Goal: Task Accomplishment & Management: Manage account settings

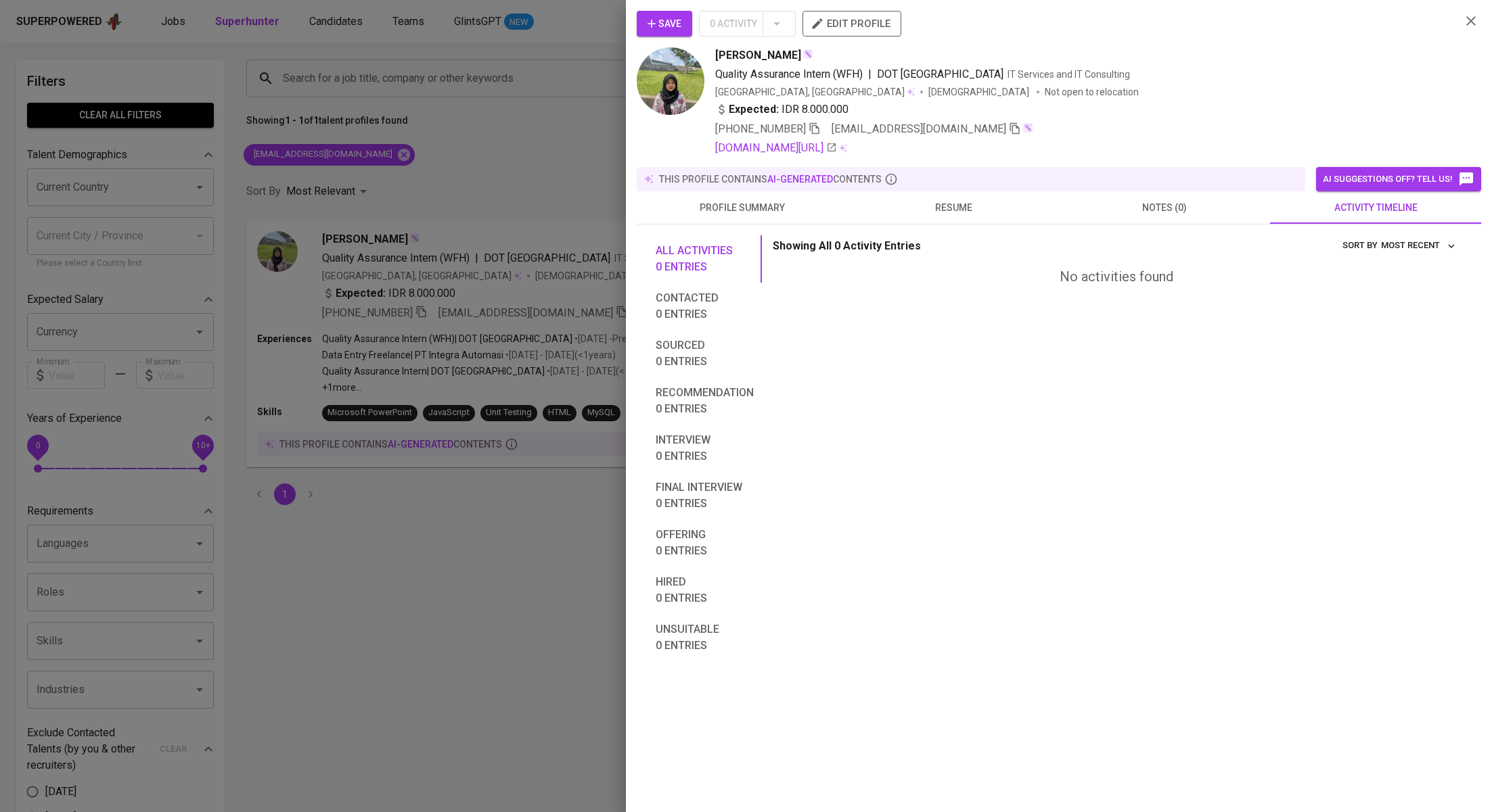
click at [414, 173] on div at bounding box center [746, 406] width 1492 height 812
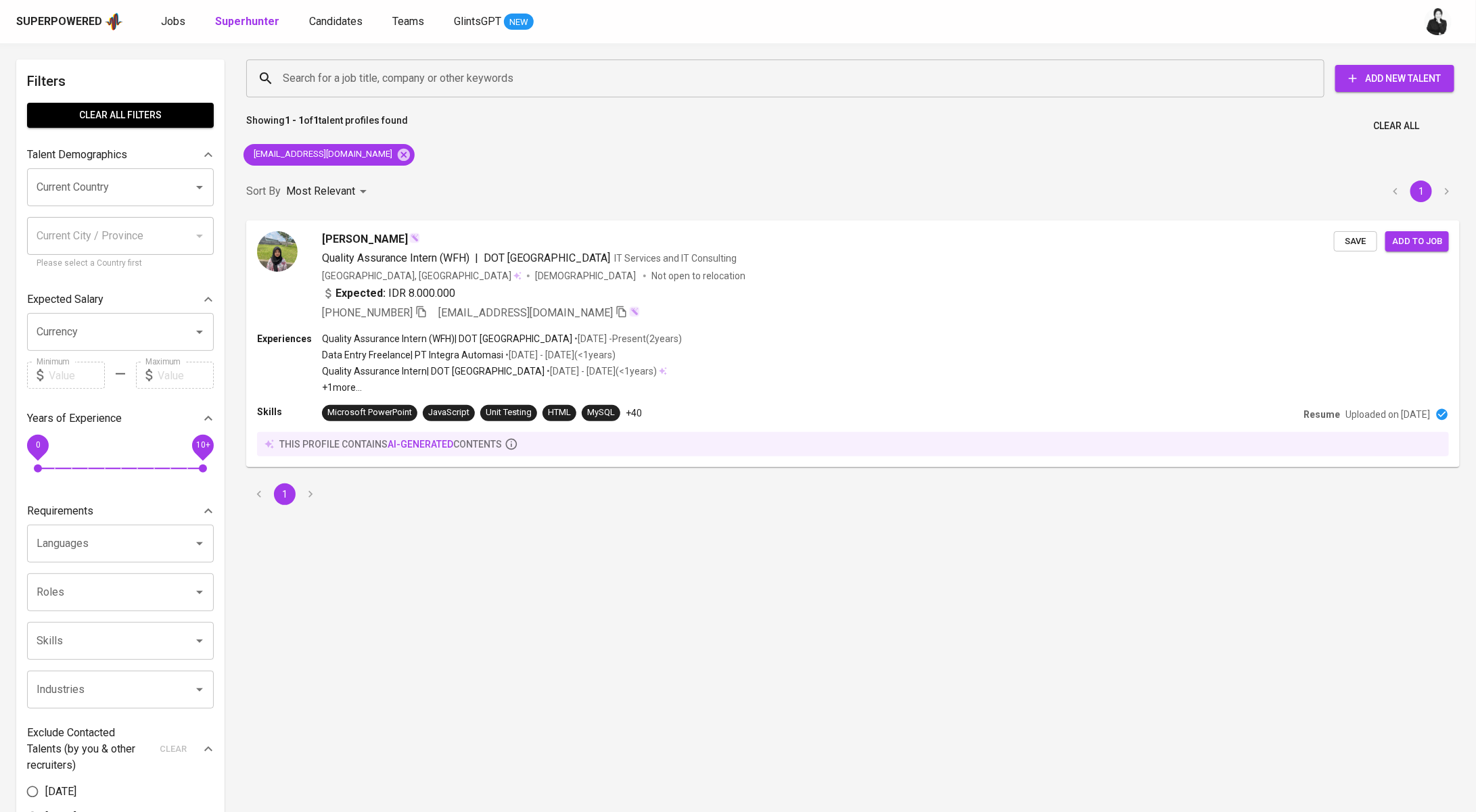
click at [381, 161] on div "[EMAIL_ADDRESS][DOMAIN_NAME]" at bounding box center [329, 154] width 182 height 32
click at [396, 157] on icon at bounding box center [404, 154] width 15 height 15
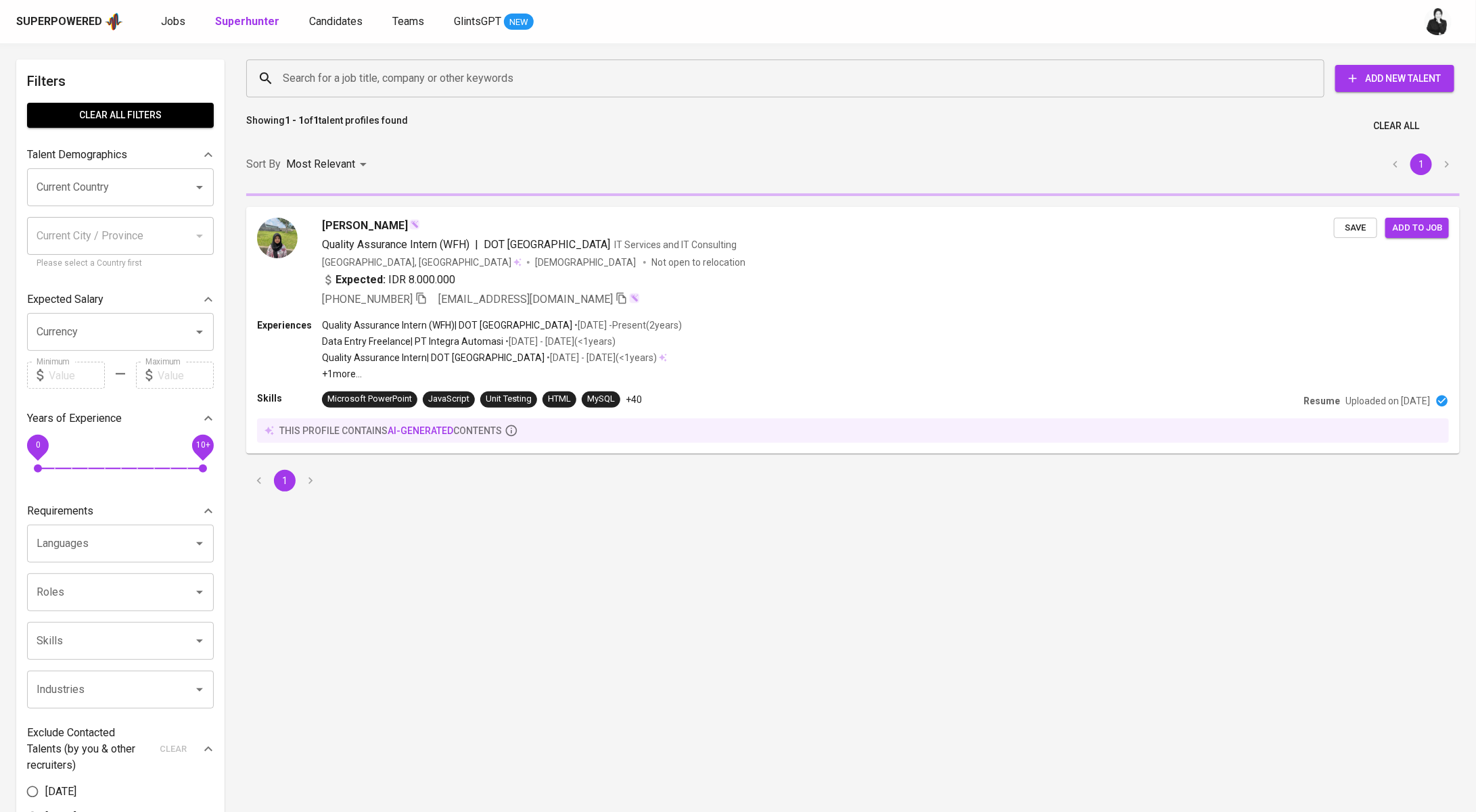
click at [443, 72] on input "Search for a job title, company or other keywords" at bounding box center [789, 79] width 1019 height 26
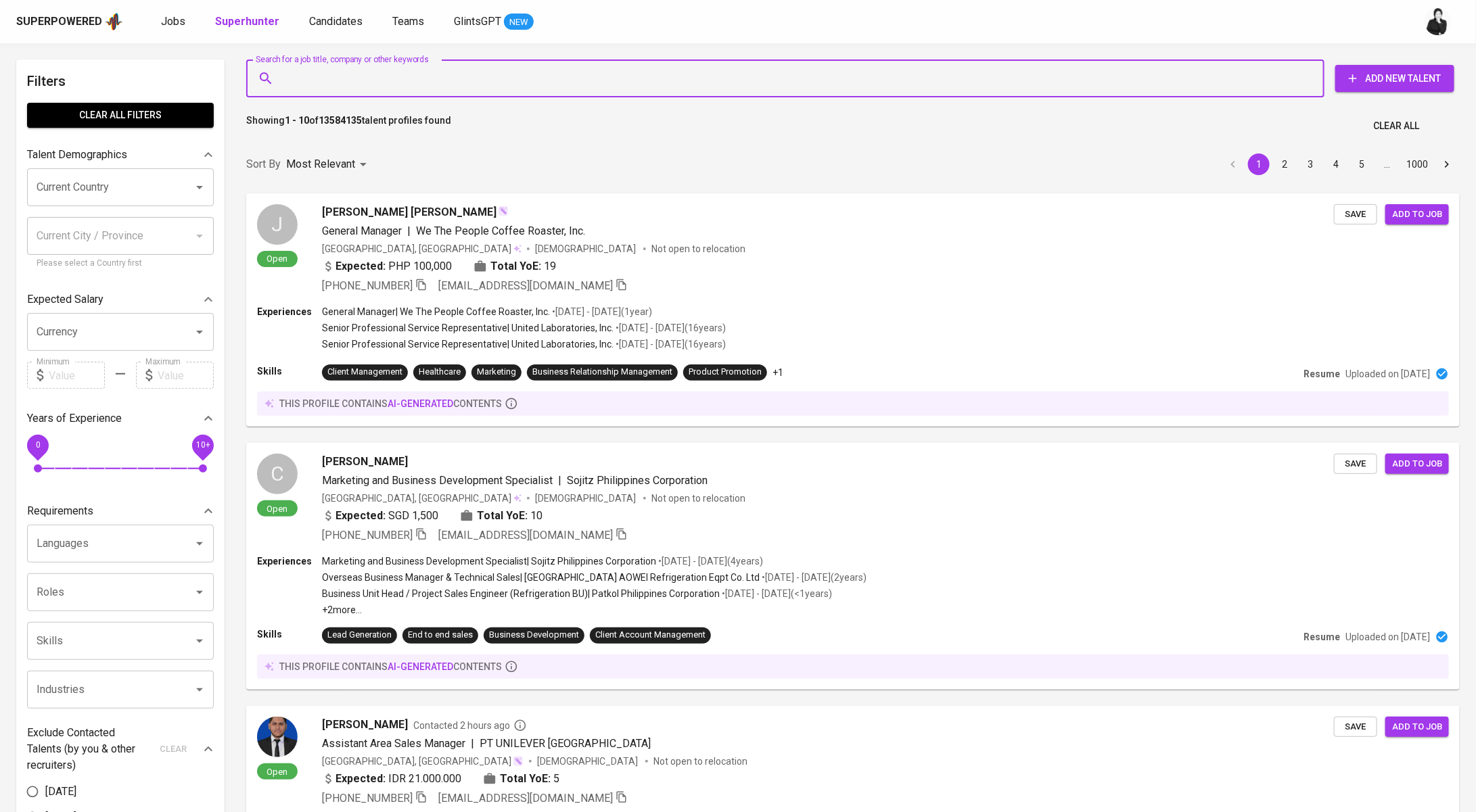
paste input "[EMAIL_ADDRESS][DOMAIN_NAME]"
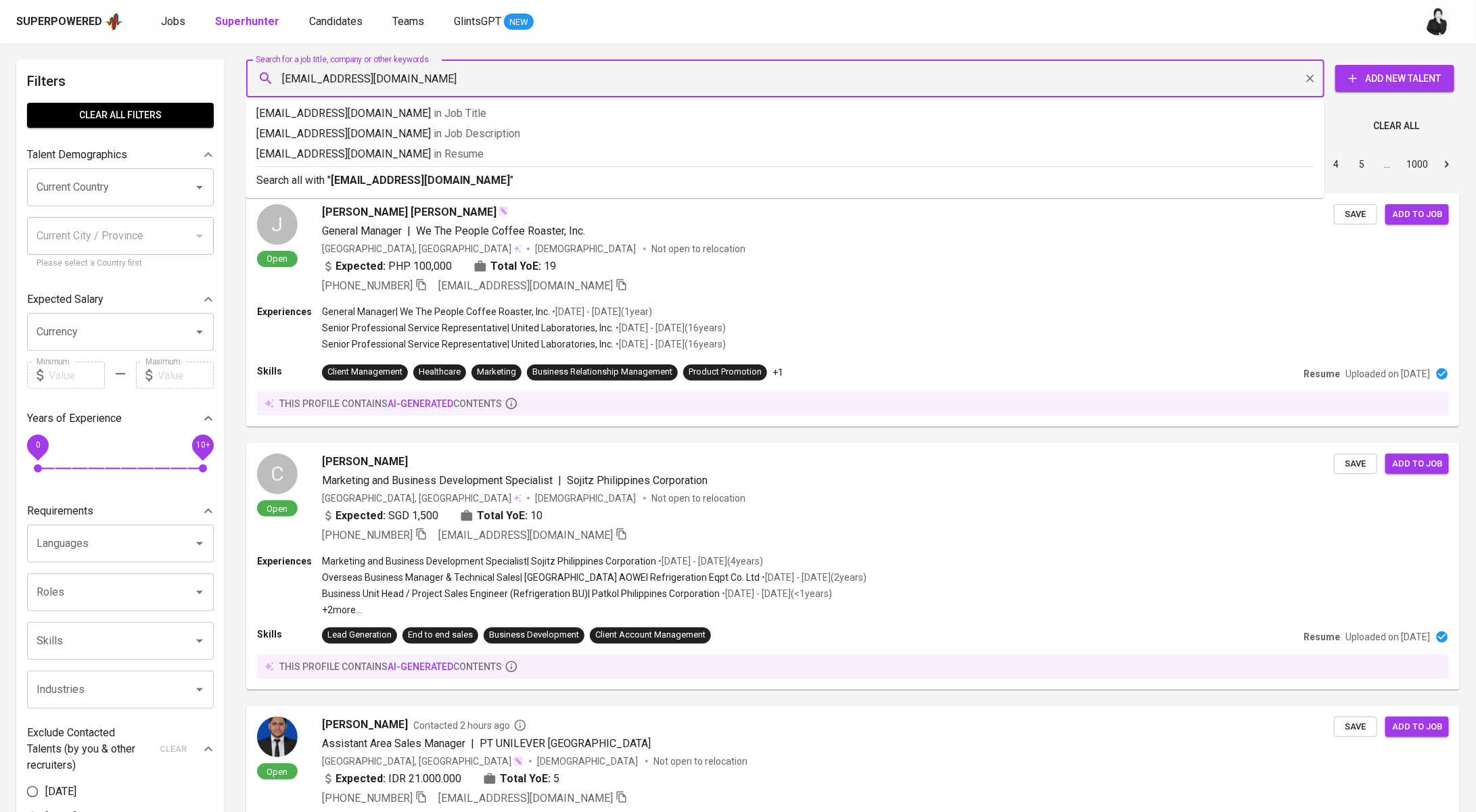
type input "[EMAIL_ADDRESS][DOMAIN_NAME]"
click at [487, 178] on p "Search all with " [EMAIL_ADDRESS][DOMAIN_NAME] "" at bounding box center [785, 180] width 1057 height 16
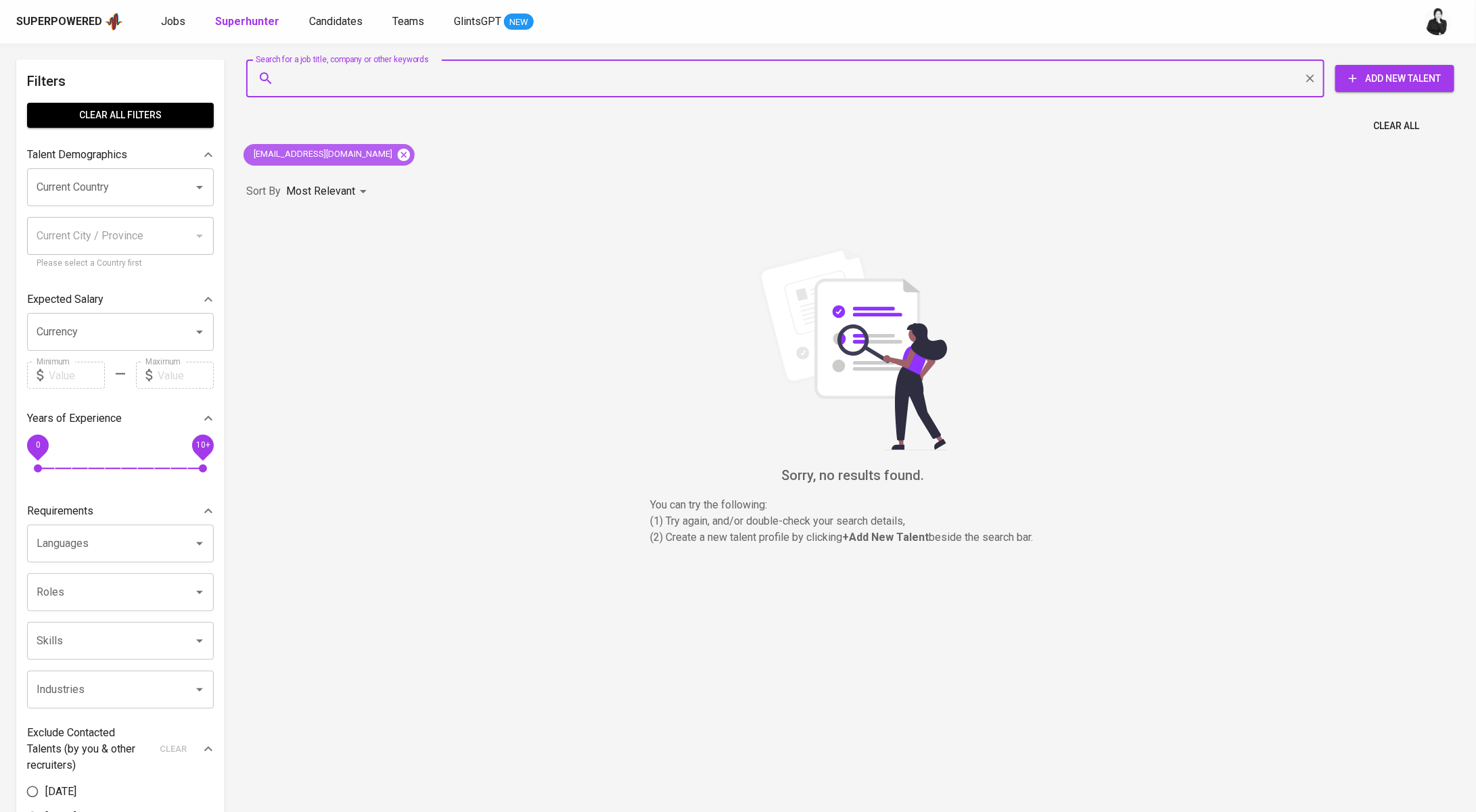
click at [396, 156] on icon at bounding box center [404, 154] width 15 height 15
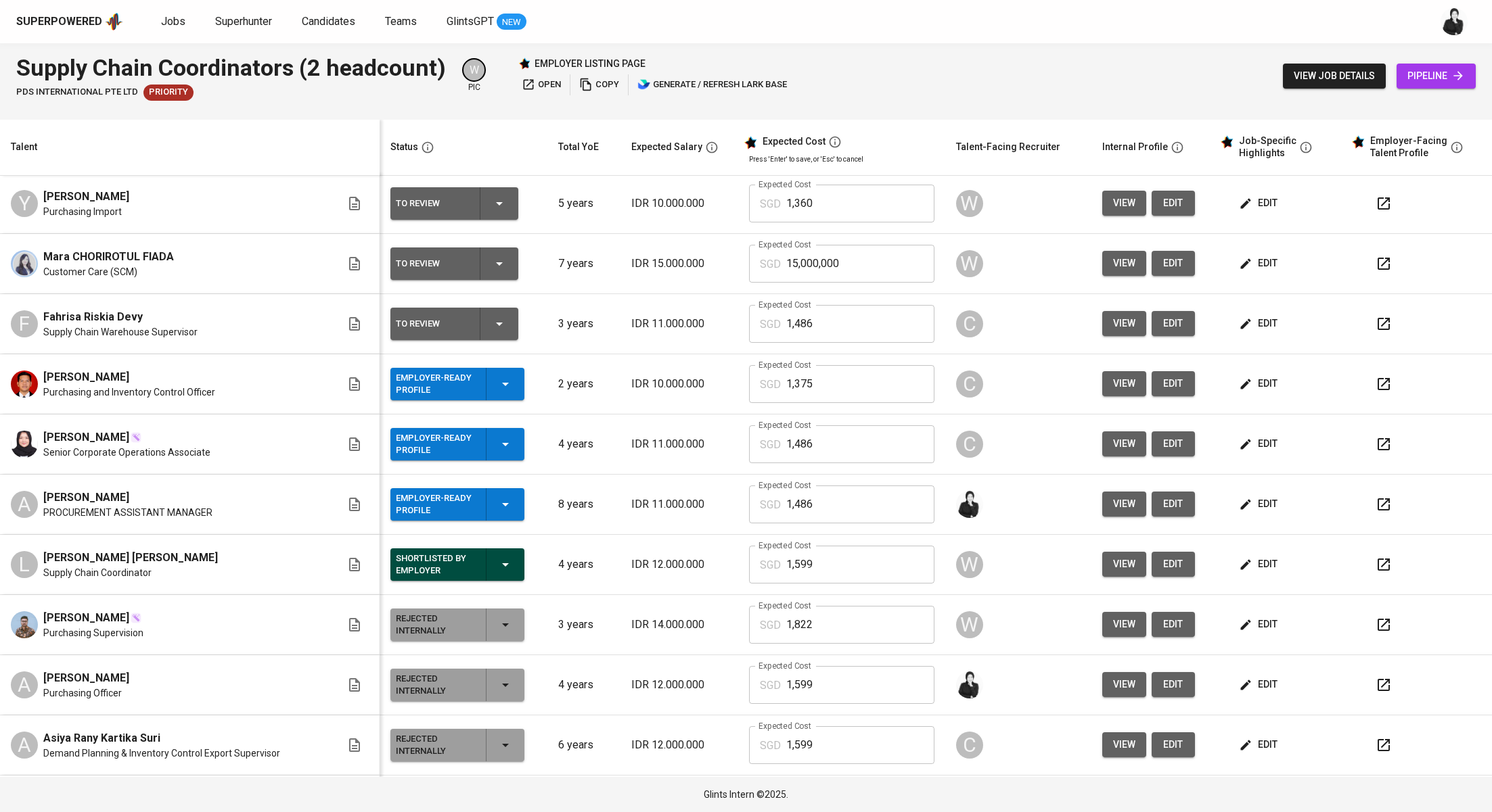
scroll to position [4, 0]
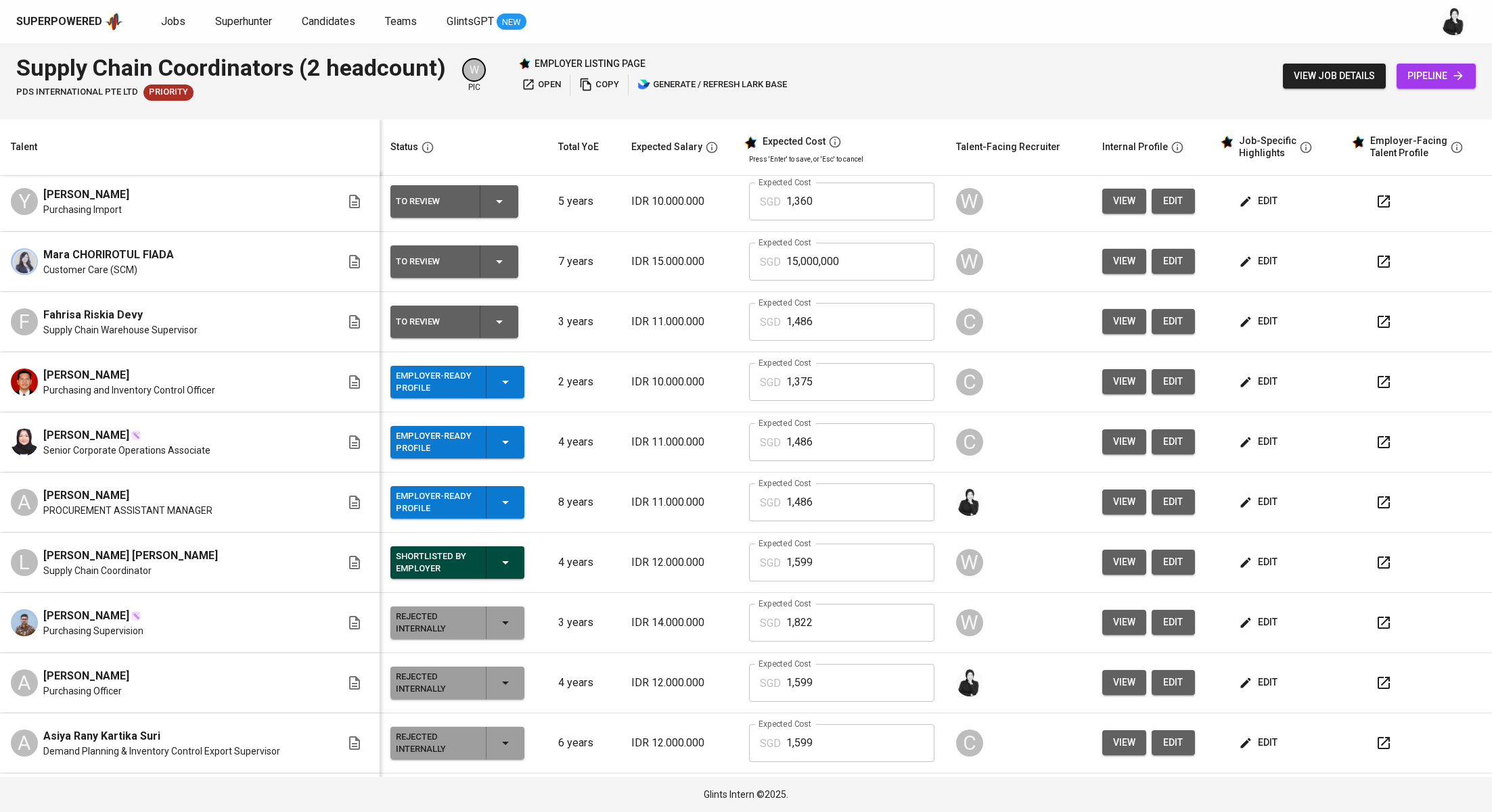
click at [1239, 498] on icon "button" at bounding box center [1245, 502] width 14 height 14
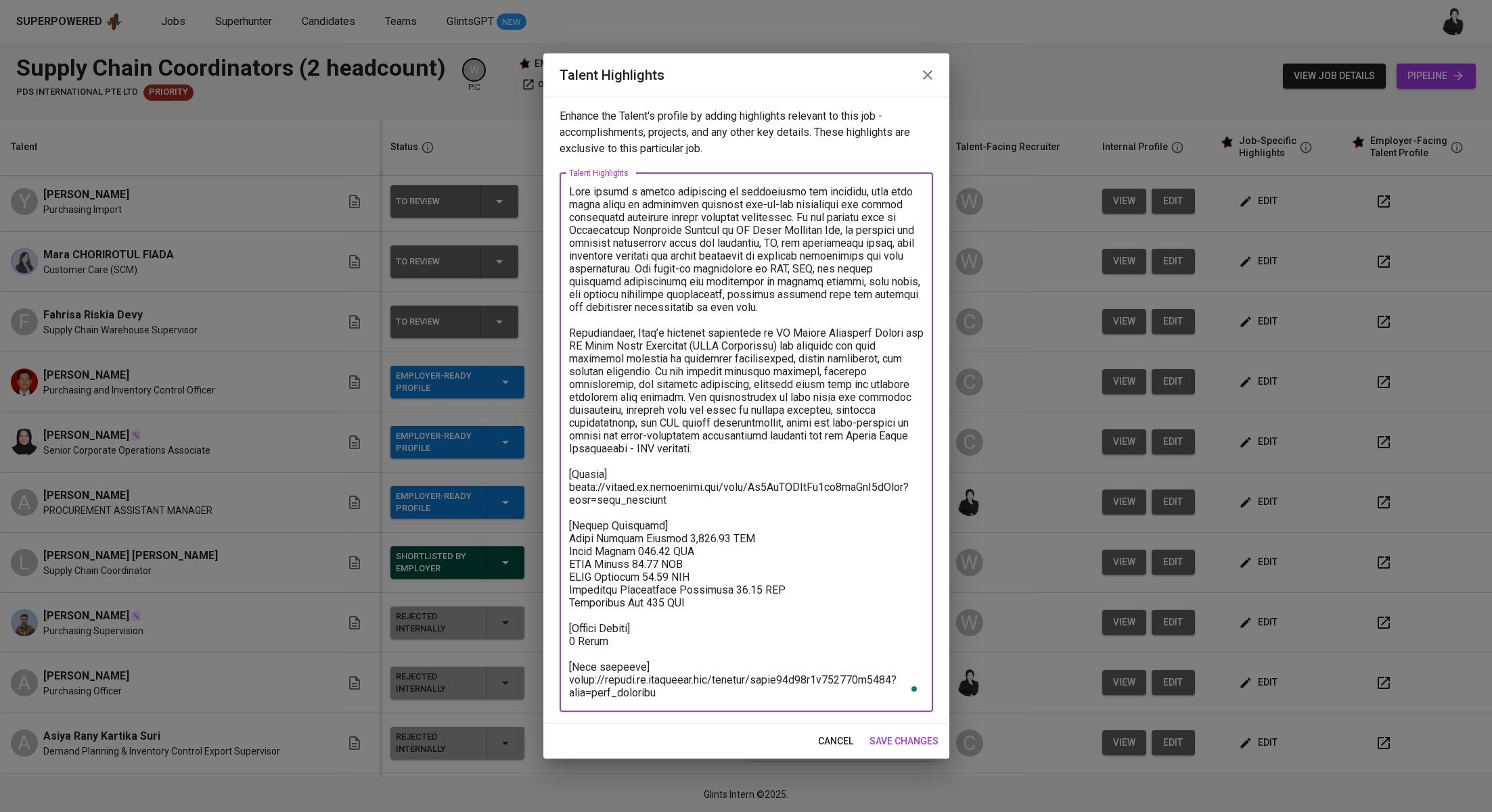
drag, startPoint x: 706, startPoint y: 608, endPoint x: 562, endPoint y: 536, distance: 161.0
click at [562, 536] on div "x Talent Highlights" at bounding box center [746, 442] width 373 height 539
paste textarea "Basic Salary     SGD 980.69 BPJS Health (5%)   SGD 48.99 BPJS Manpower (6.24%) …"
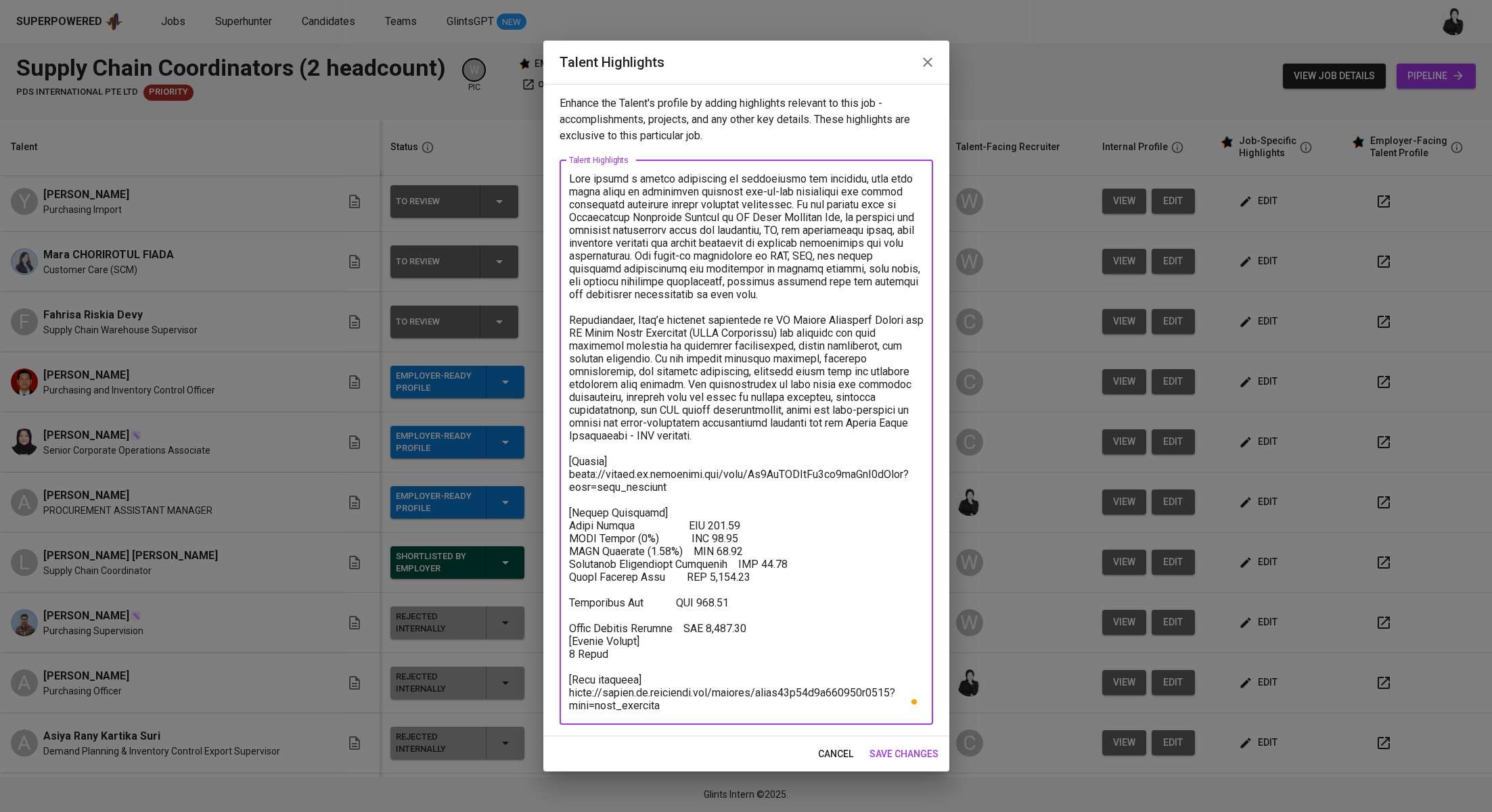
drag, startPoint x: 760, startPoint y: 630, endPoint x: 562, endPoint y: 621, distance: 198.2
click at [562, 621] on div "x Talent Highlights" at bounding box center [746, 442] width 373 height 564
click at [675, 502] on textarea "To enrich screen reader interactions, please activate Accessibility in Grammarl…" at bounding box center [746, 442] width 355 height 540
click at [680, 509] on textarea "To enrich screen reader interactions, please activate Accessibility in Grammarl…" at bounding box center [746, 442] width 355 height 540
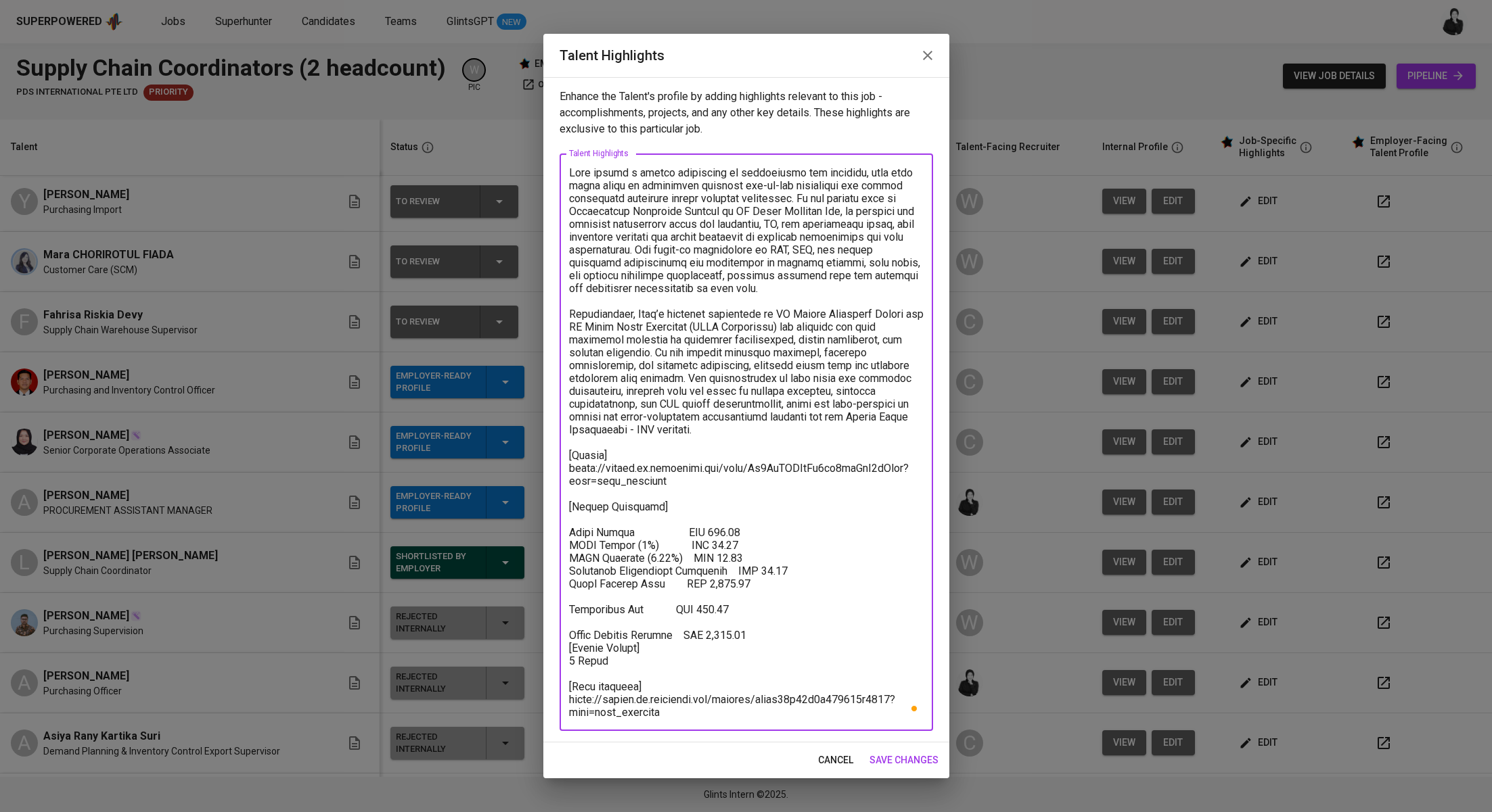
paste textarea "Total Monthly Pricing SGD 1,470.21"
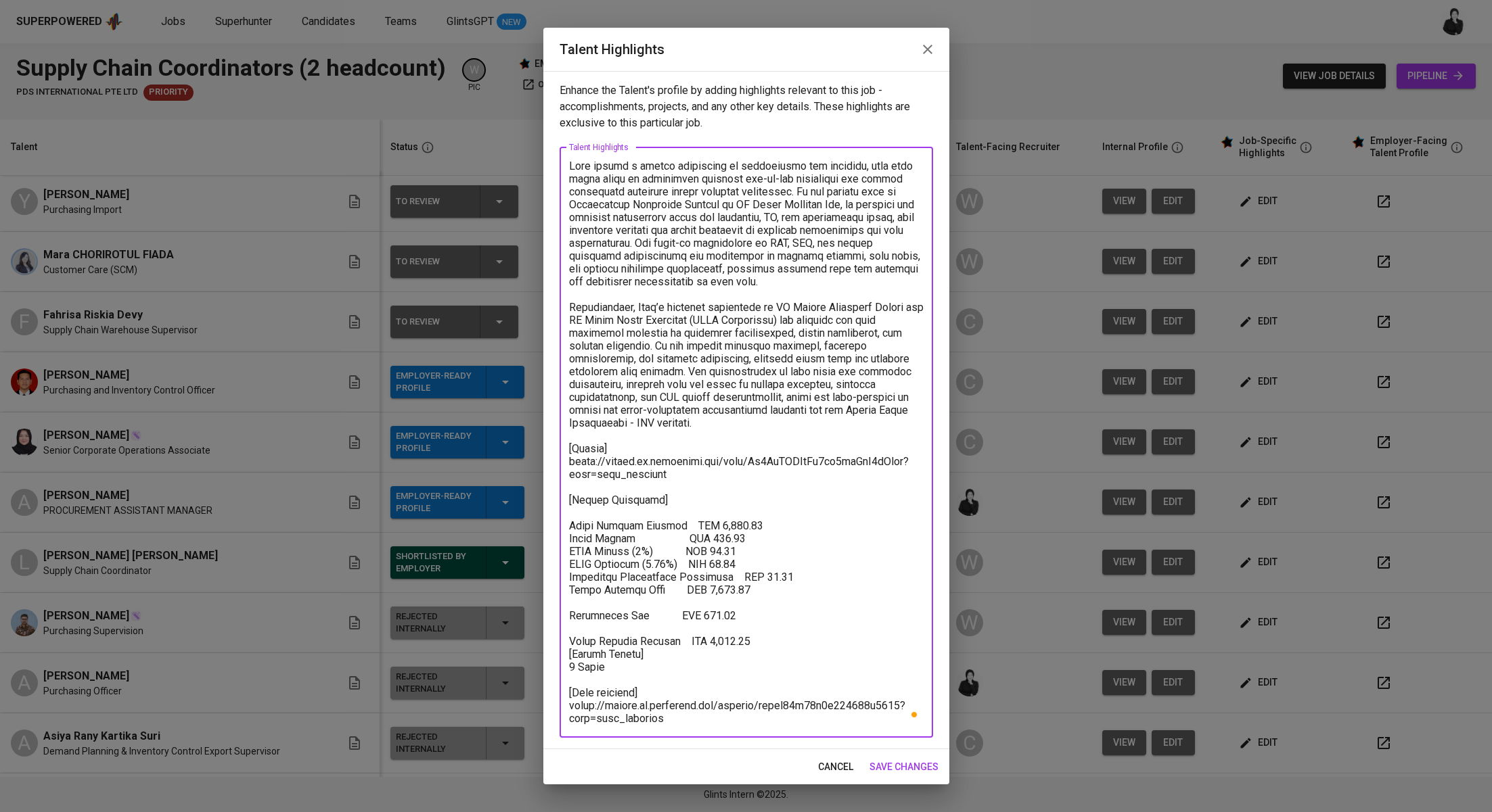
drag, startPoint x: 573, startPoint y: 525, endPoint x: 599, endPoint y: 472, distance: 59.0
click at [573, 524] on textarea "To enrich screen reader interactions, please activate Accessibility in Grammarl…" at bounding box center [746, 442] width 355 height 565
drag, startPoint x: 752, startPoint y: 639, endPoint x: 562, endPoint y: 514, distance: 227.4
click at [562, 514] on div "x Talent Highlights" at bounding box center [746, 442] width 373 height 590
paste textarea "Basic Salary     980.69 SGD BPJS Health (5%)   48.99 SGD BPJS Manpower (6.24%) …"
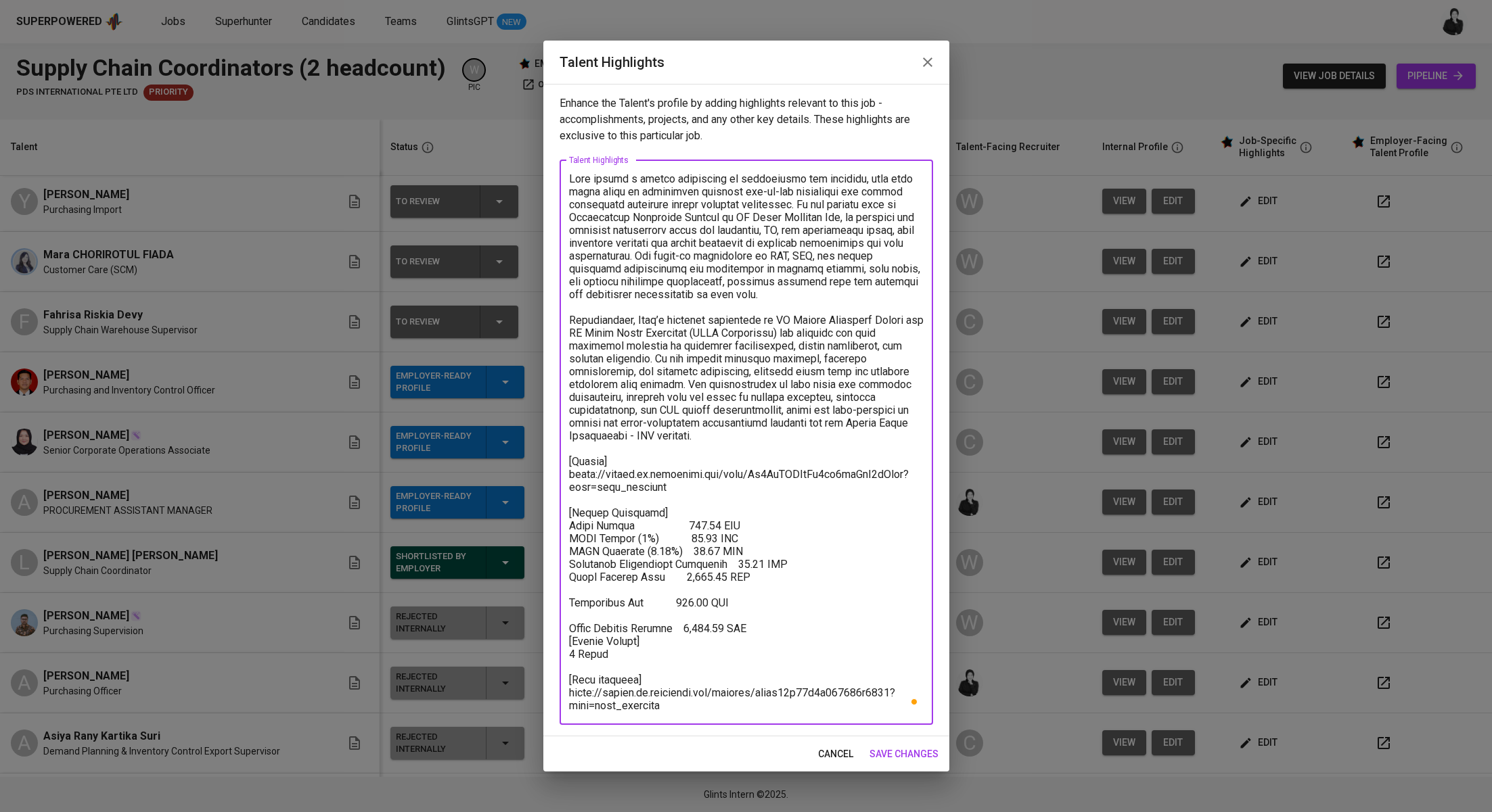
drag, startPoint x: 757, startPoint y: 627, endPoint x: 553, endPoint y: 618, distance: 204.2
click at [553, 618] on div "Enhance the Talent's profile by adding highlights relevant to this job - accomp…" at bounding box center [746, 410] width 406 height 652
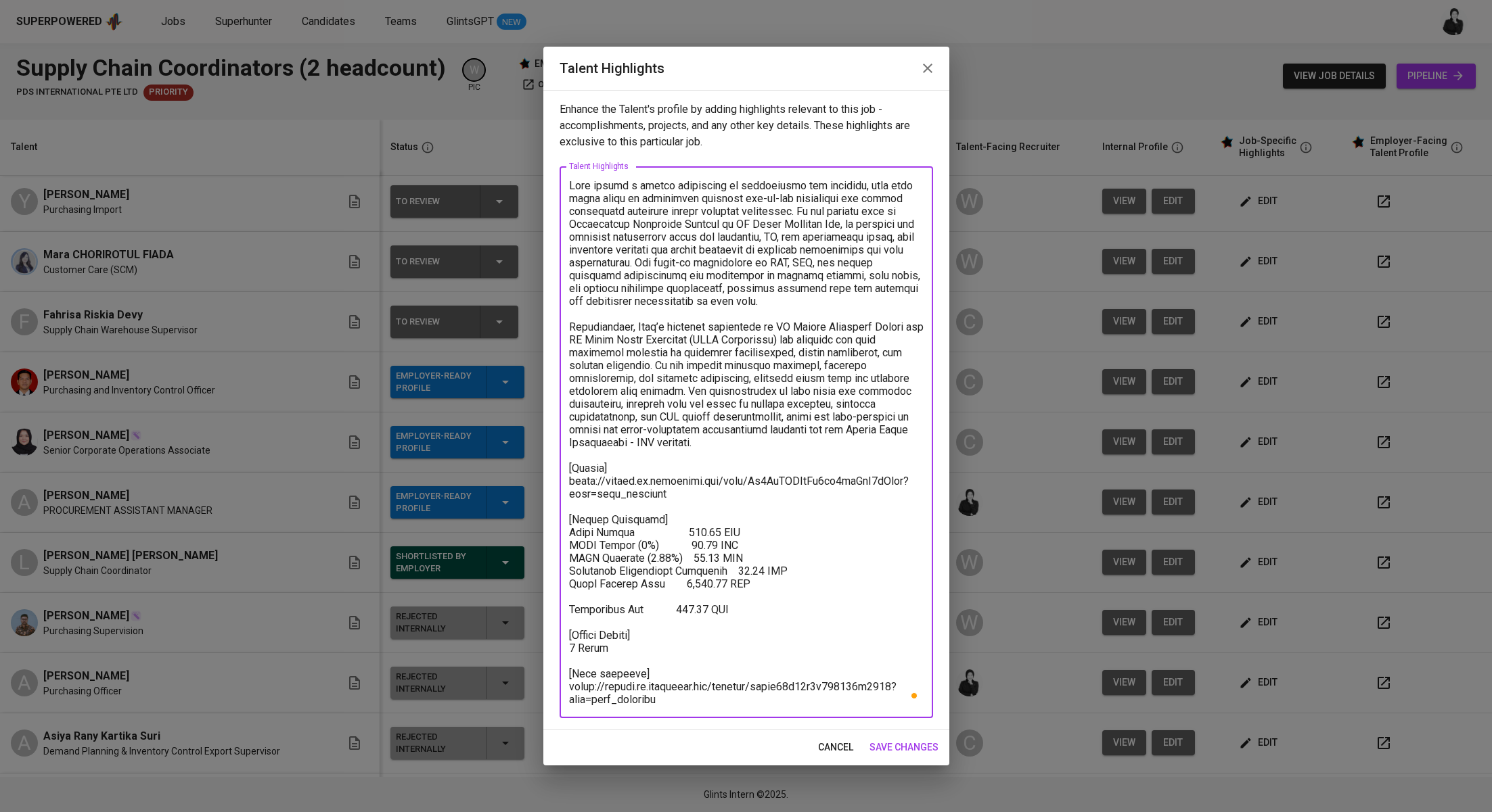
click at [696, 515] on textarea "To enrich screen reader interactions, please activate Accessibility in Grammarl…" at bounding box center [746, 442] width 355 height 527
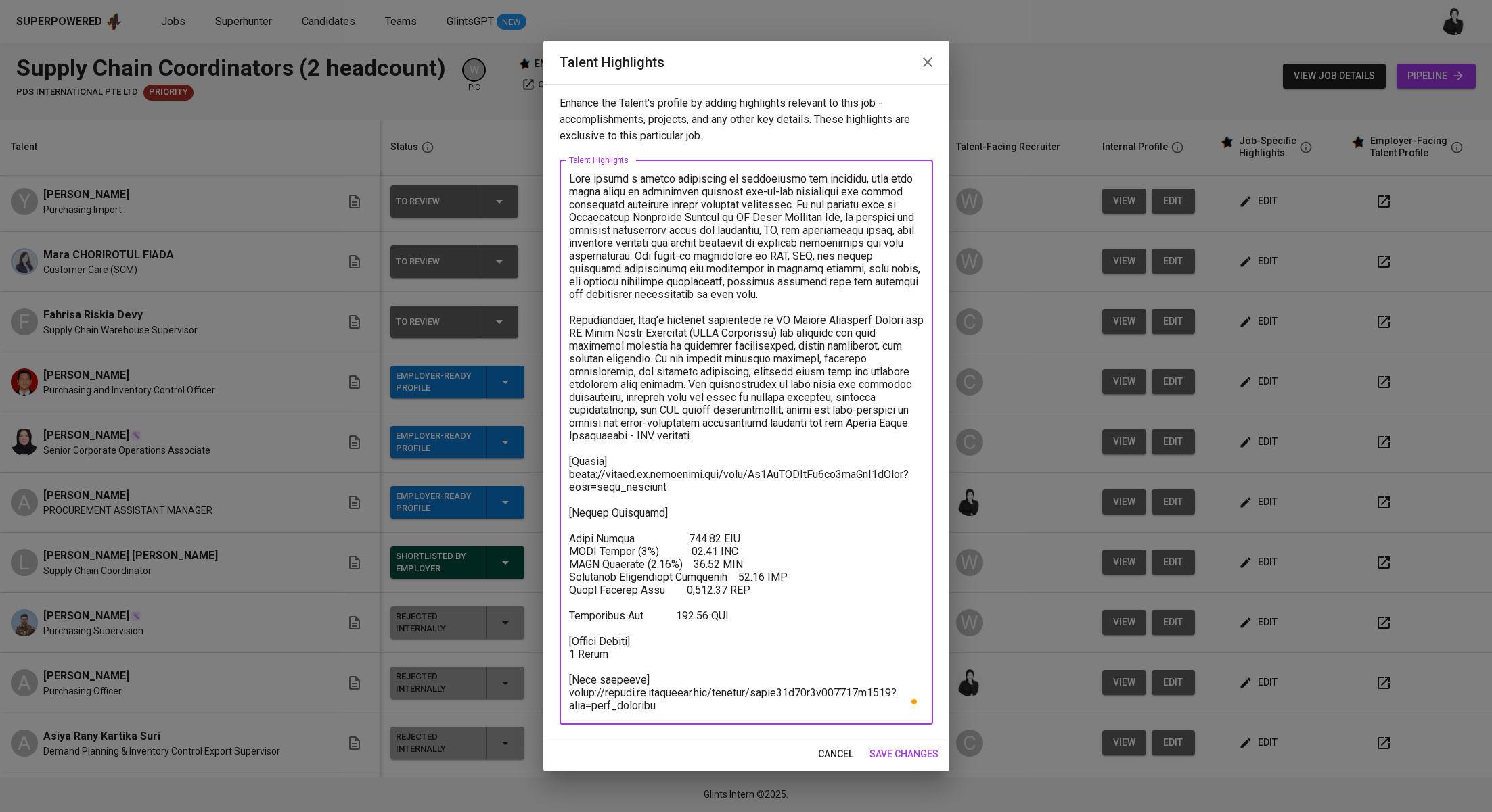
paste textarea "Total Monthly Pricing 1,470.21 SGD"
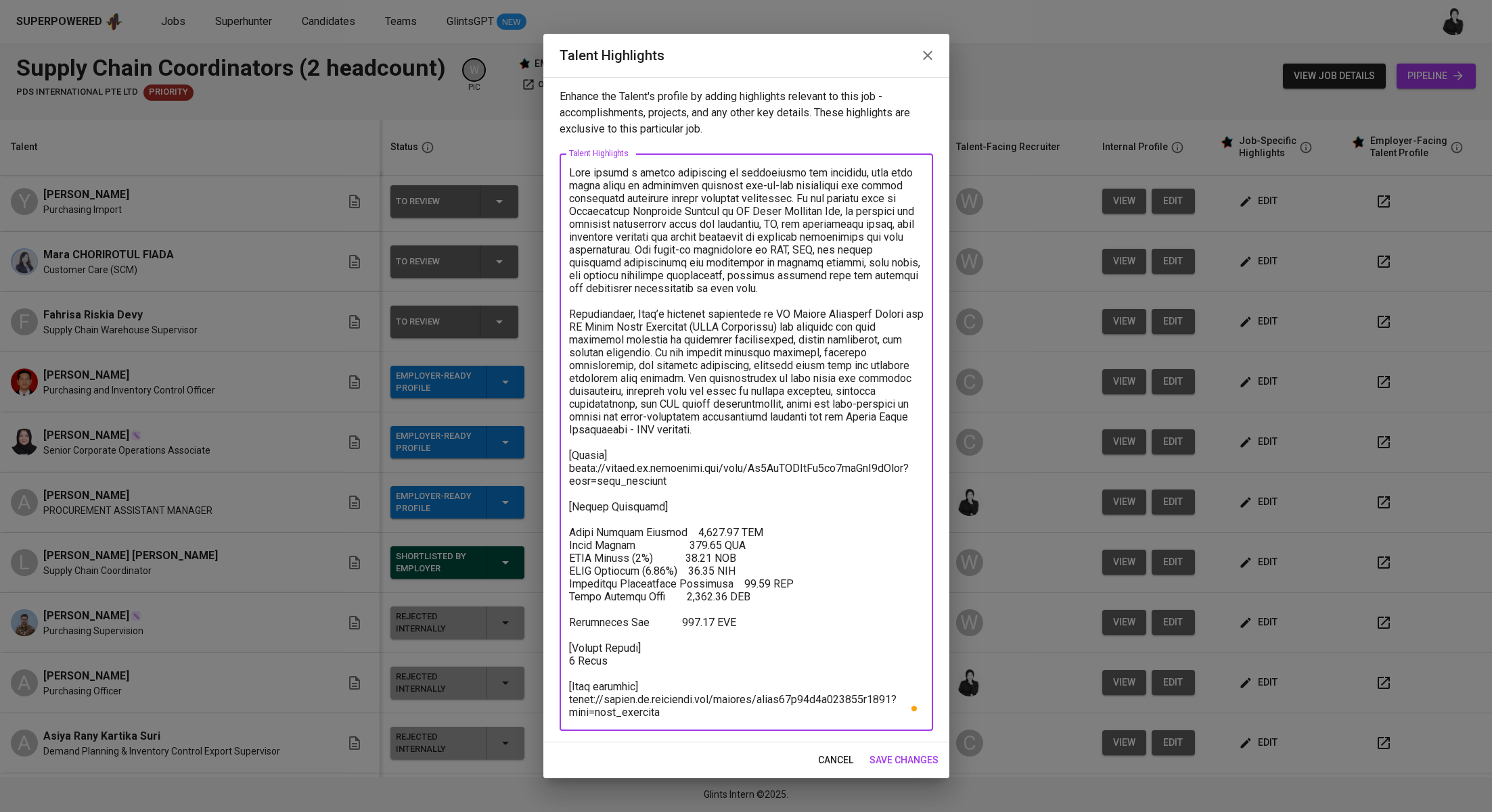
drag, startPoint x: 668, startPoint y: 637, endPoint x: 625, endPoint y: 630, distance: 43.6
click at [625, 630] on textarea "To enrich screen reader interactions, please activate Accessibility in Grammarl…" at bounding box center [746, 442] width 355 height 552
drag, startPoint x: 571, startPoint y: 611, endPoint x: 556, endPoint y: 601, distance: 18.0
click at [556, 601] on div "Enhance the Talent's profile by adding highlights relevant to this job - accomp…" at bounding box center [746, 410] width 406 height 665
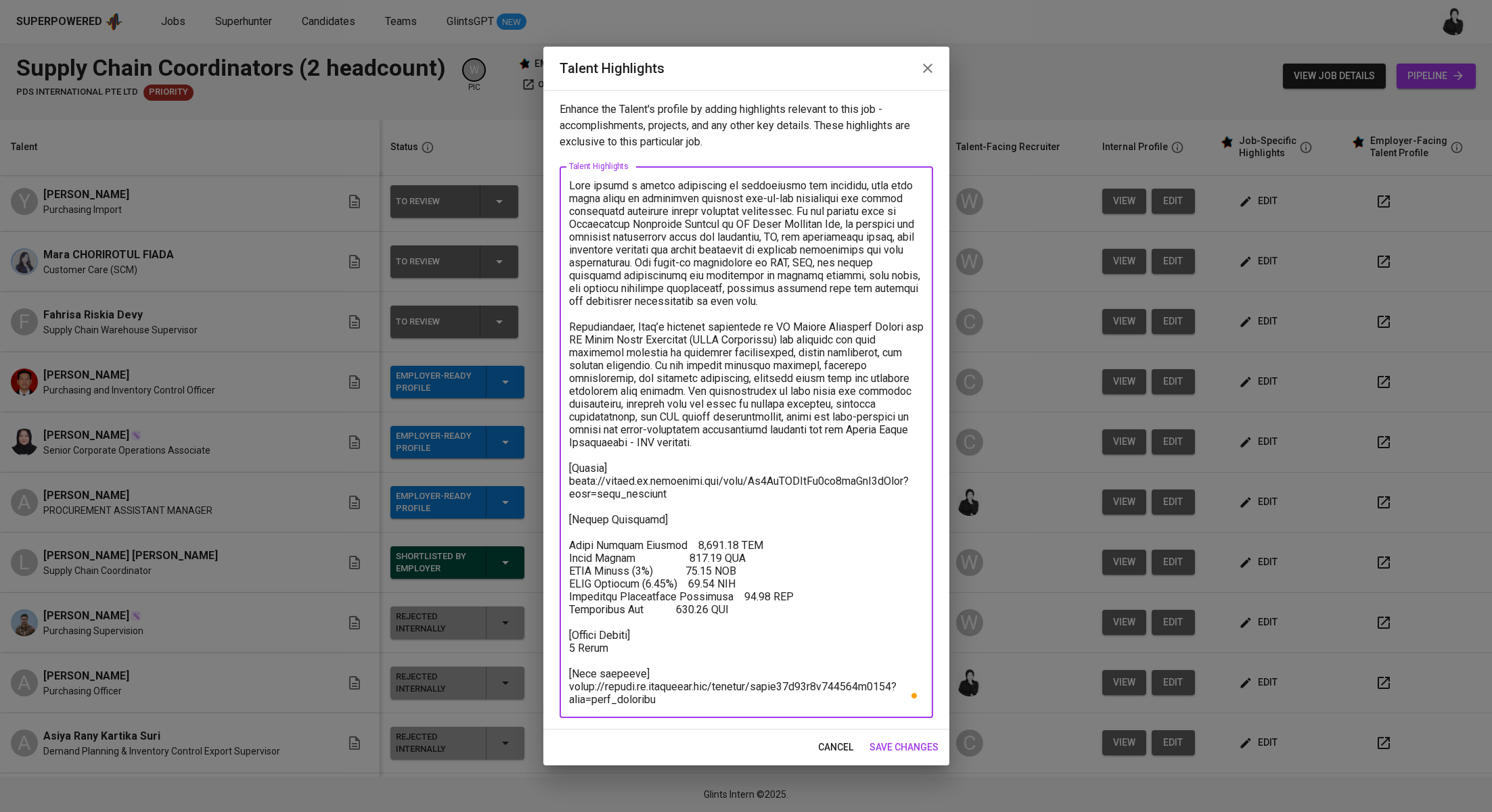
drag, startPoint x: 677, startPoint y: 561, endPoint x: 636, endPoint y: 560, distance: 41.0
click at [636, 560] on textarea "To enrich screen reader interactions, please activate Accessibility in Grammarl…" at bounding box center [746, 442] width 355 height 527
drag, startPoint x: 680, startPoint y: 544, endPoint x: 685, endPoint y: 538, distance: 7.8
click at [680, 543] on textarea "To enrich screen reader interactions, please activate Accessibility in Grammarl…" at bounding box center [746, 442] width 355 height 527
click at [686, 569] on textarea "To enrich screen reader interactions, please activate Accessibility in Grammarl…" at bounding box center [746, 442] width 355 height 527
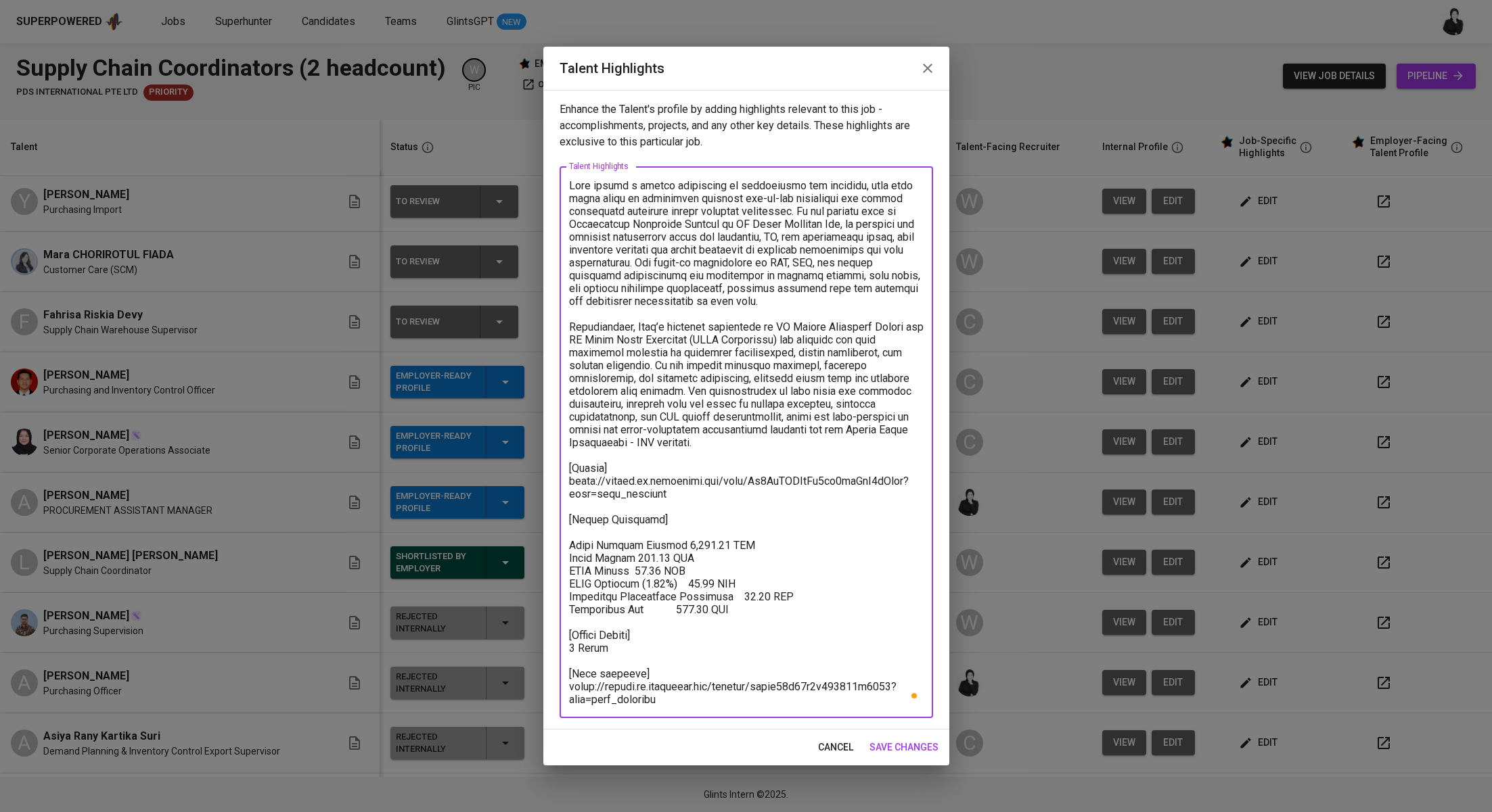
drag, startPoint x: 694, startPoint y: 588, endPoint x: 654, endPoint y: 584, distance: 40.2
click at [654, 584] on textarea "To enrich screen reader interactions, please activate Accessibility in Grammarl…" at bounding box center [746, 442] width 355 height 527
drag, startPoint x: 729, startPoint y: 593, endPoint x: 743, endPoint y: 523, distance: 71.4
click at [729, 592] on textarea "To enrich screen reader interactions, please activate Accessibility in Grammarl…" at bounding box center [746, 442] width 355 height 527
drag, startPoint x: 679, startPoint y: 609, endPoint x: 659, endPoint y: 607, distance: 20.1
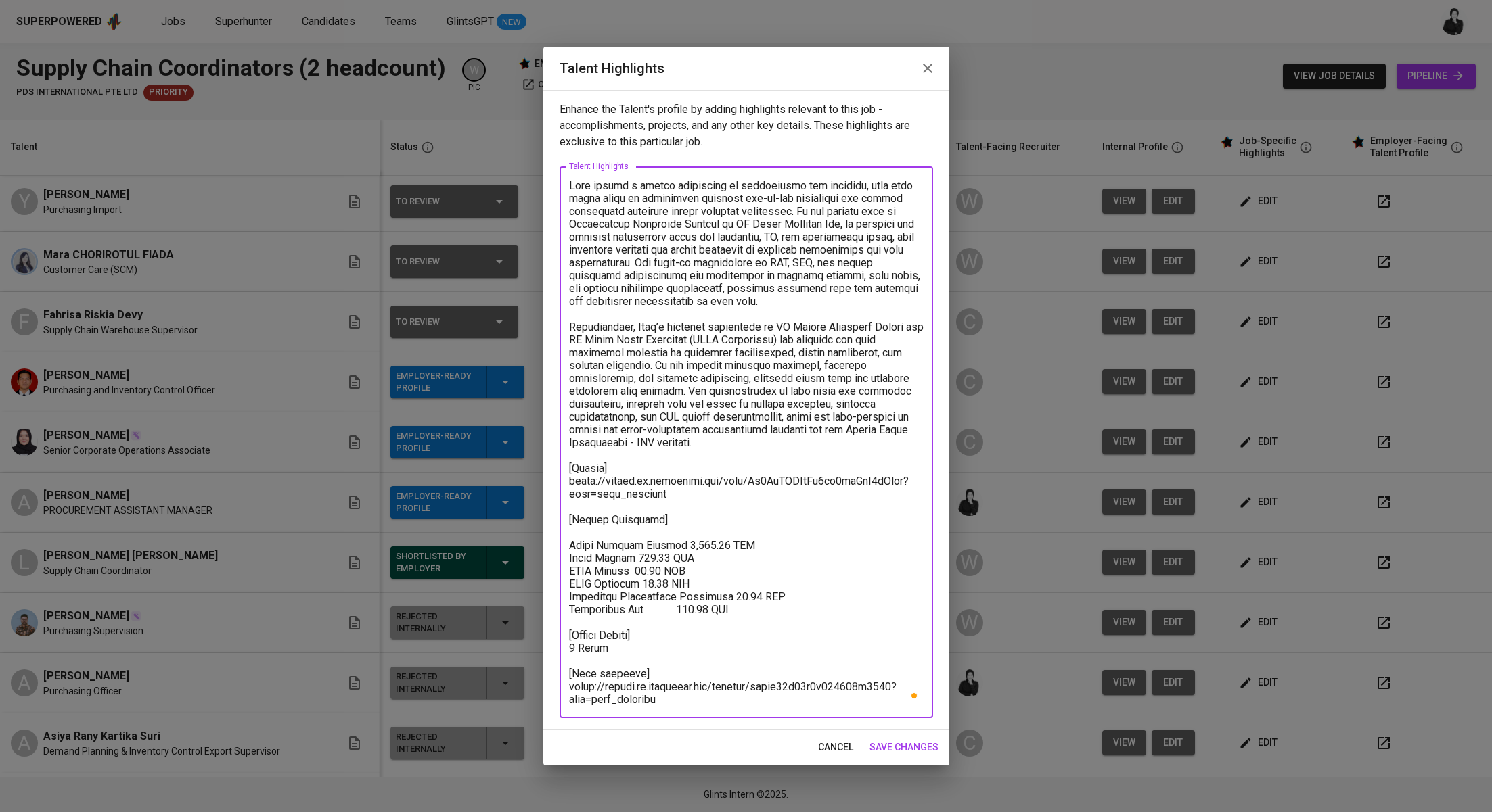
click at [659, 607] on textarea "To enrich screen reader interactions, please activate Accessibility in Grammarl…" at bounding box center [746, 442] width 355 height 527
type textarea "Aziz brings a strong background in procurement and sourcing, with over seven ye…"
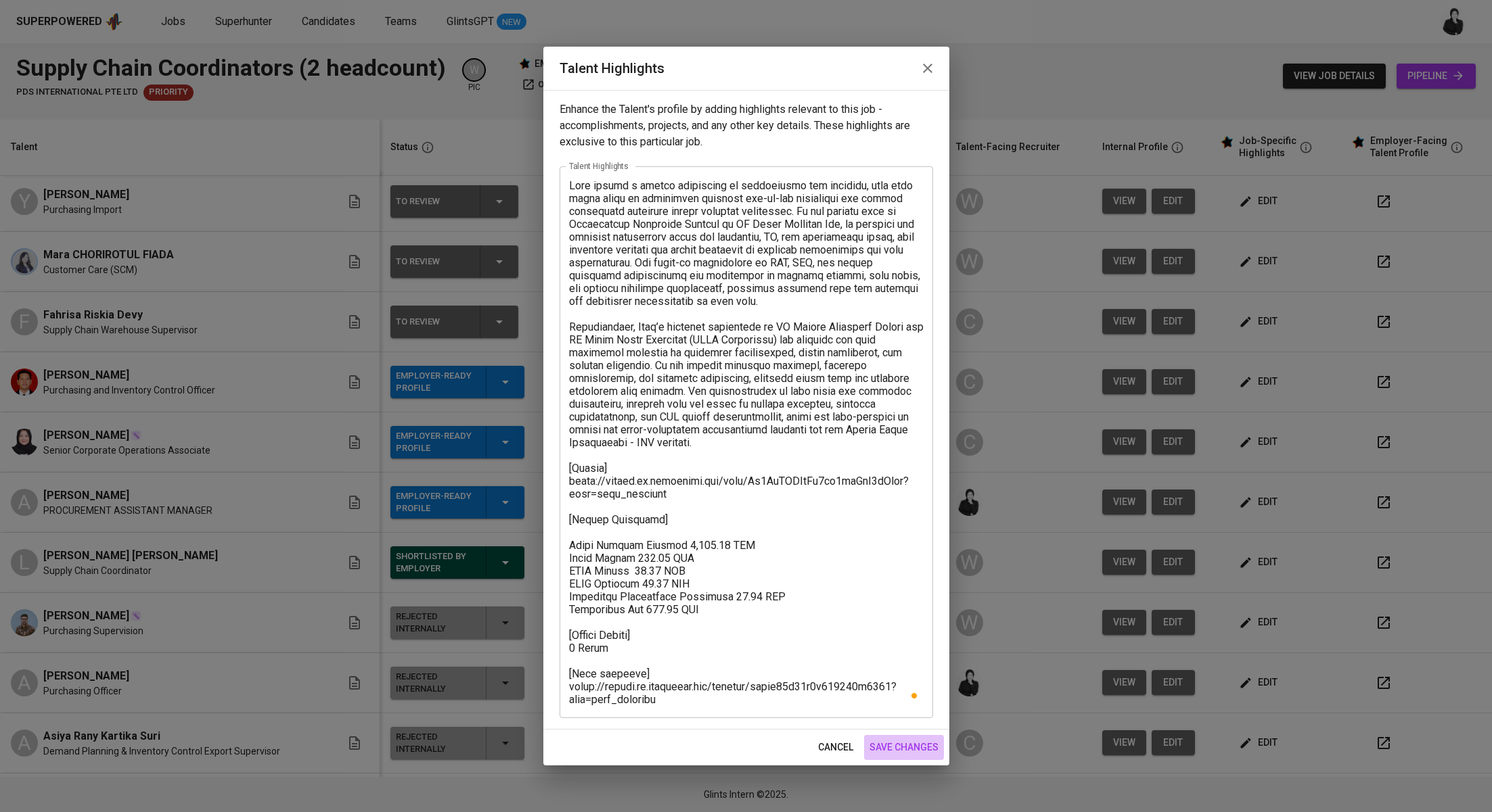
click at [908, 744] on span "save changes" at bounding box center [904, 747] width 69 height 17
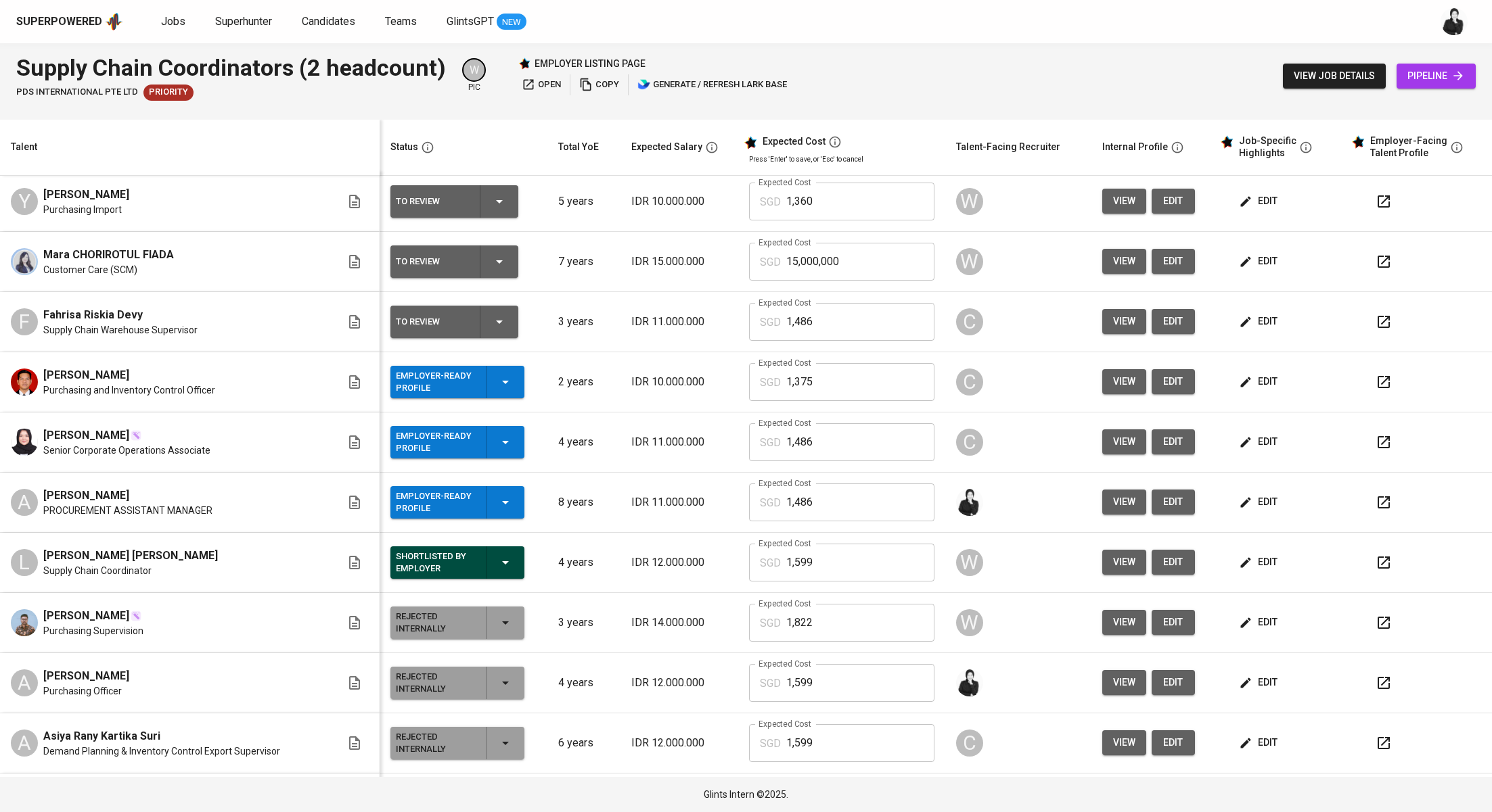
click at [1376, 499] on icon "button" at bounding box center [1384, 502] width 16 height 16
drag, startPoint x: 823, startPoint y: 448, endPoint x: 749, endPoint y: 441, distance: 74.3
click at [749, 441] on div "SGD 1,486 Expected Cost" at bounding box center [841, 442] width 186 height 38
drag, startPoint x: 814, startPoint y: 502, endPoint x: 721, endPoint y: 497, distance: 93.1
click at [738, 497] on td "Expected Cost SGD 1,486 Expected Cost" at bounding box center [841, 502] width 207 height 60
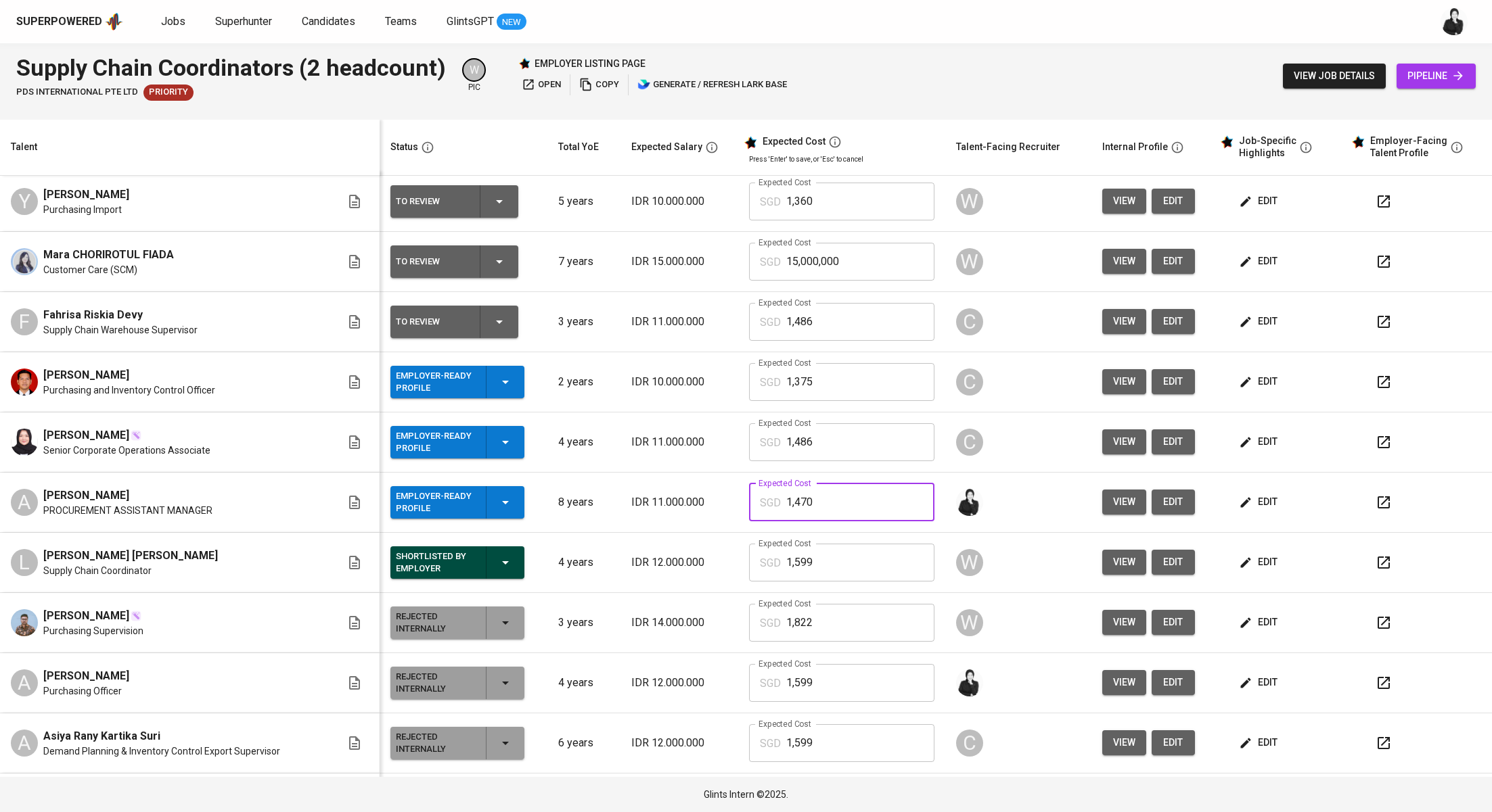
type input "1,470"
